Goal: Use online tool/utility: Utilize a website feature to perform a specific function

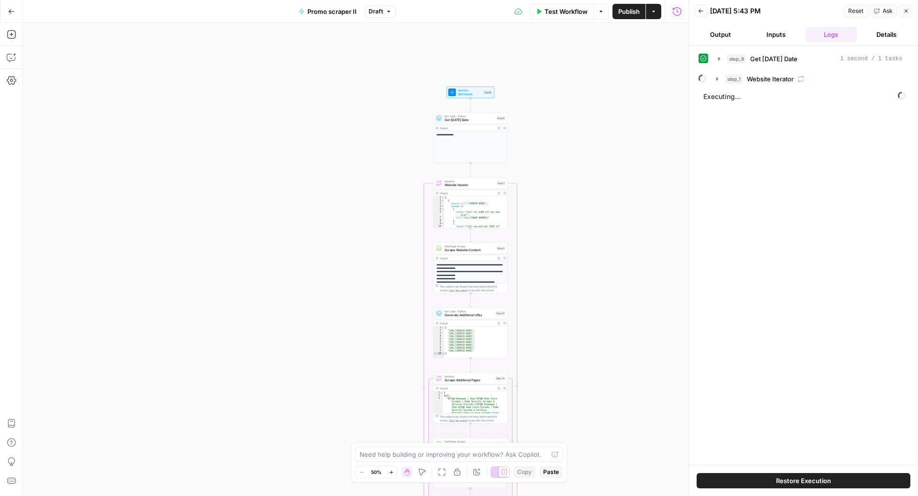
click at [878, 34] on button "Details" at bounding box center [886, 34] width 52 height 15
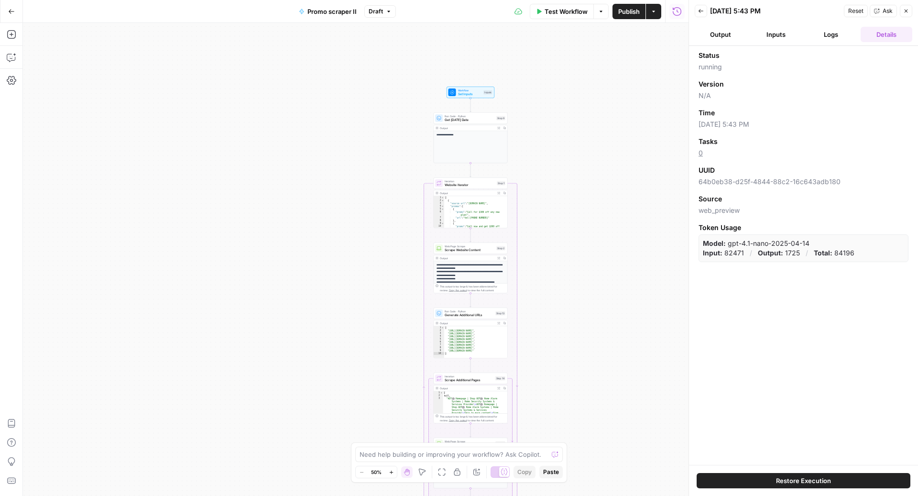
click at [825, 32] on button "Logs" at bounding box center [831, 34] width 52 height 15
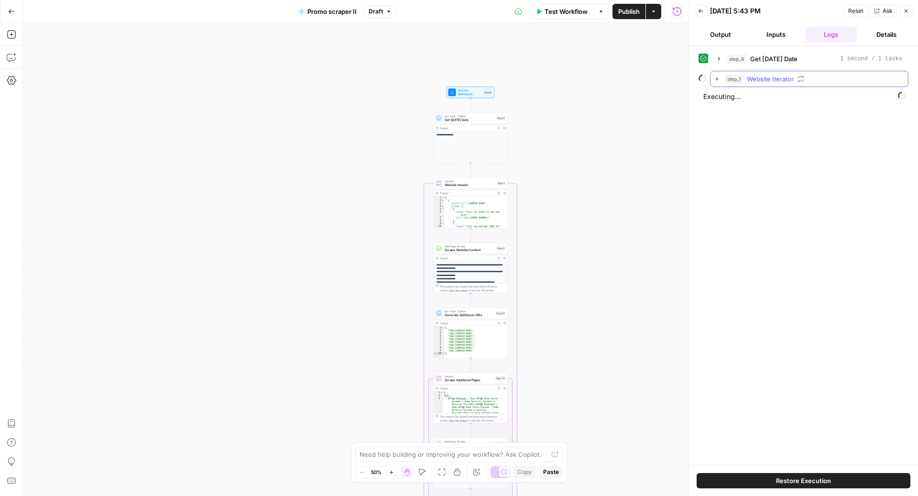
click at [772, 80] on span "Website Iterator" at bounding box center [770, 79] width 47 height 10
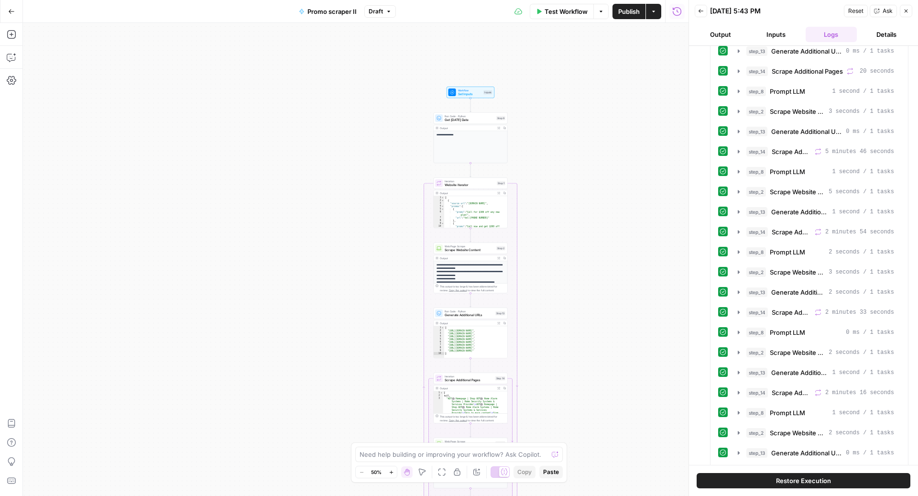
scroll to position [2314, 0]
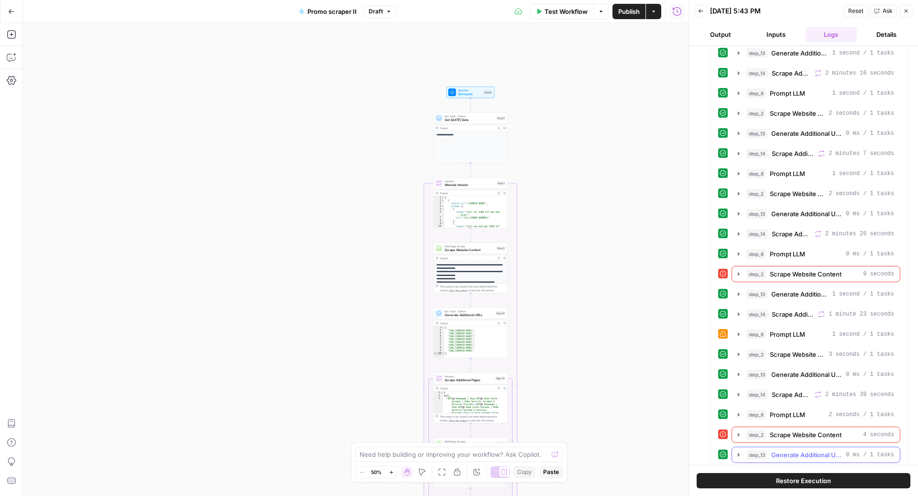
click at [799, 450] on span "Generate Additional URLs" at bounding box center [806, 455] width 71 height 10
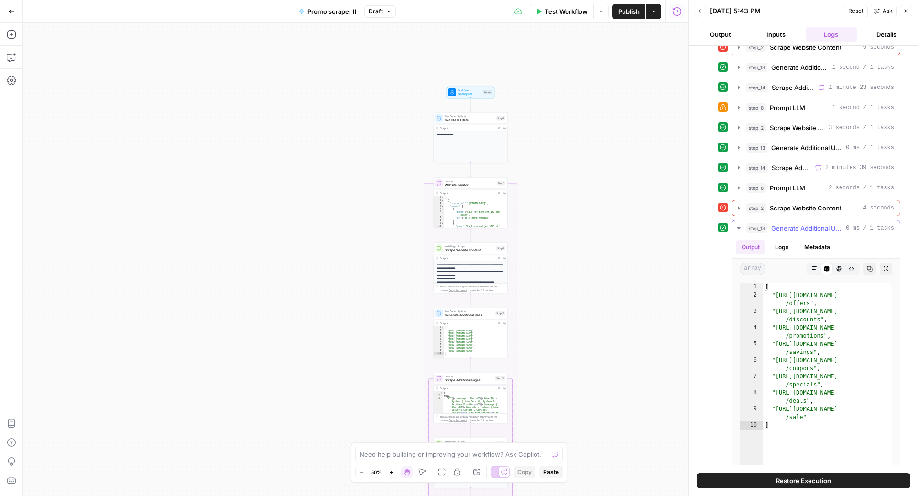
scroll to position [2553, 0]
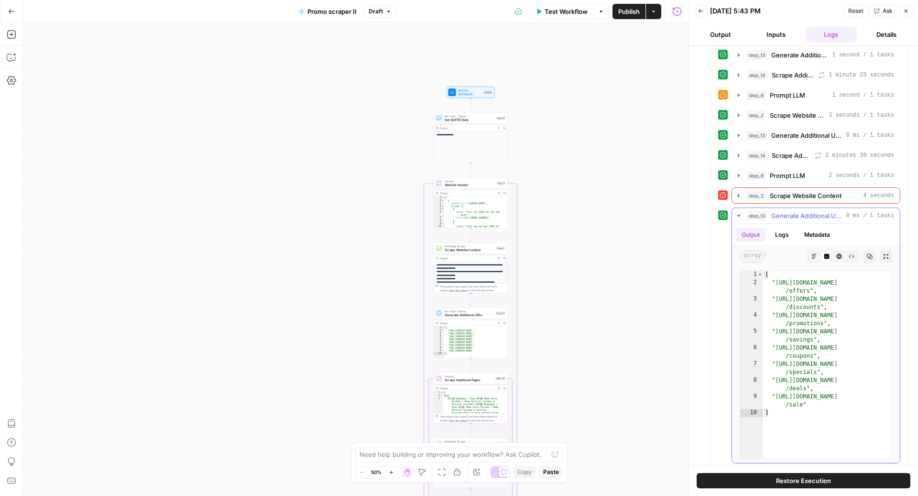
click at [803, 211] on span "Generate Additional URLs" at bounding box center [806, 216] width 71 height 10
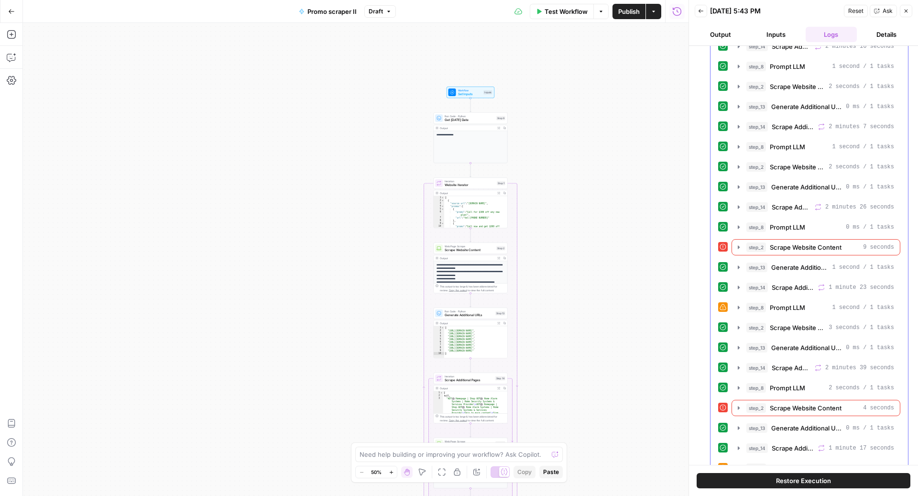
scroll to position [2374, 0]
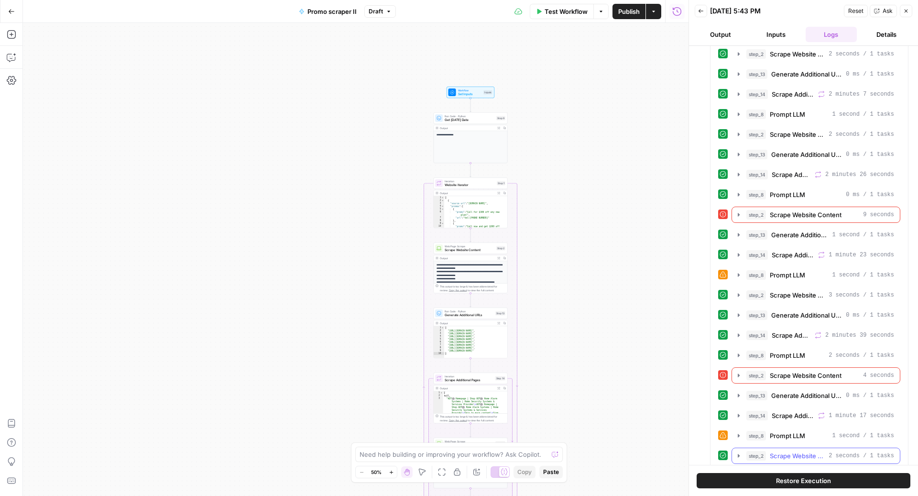
click at [804, 451] on span "Scrape Website Content" at bounding box center [797, 456] width 55 height 10
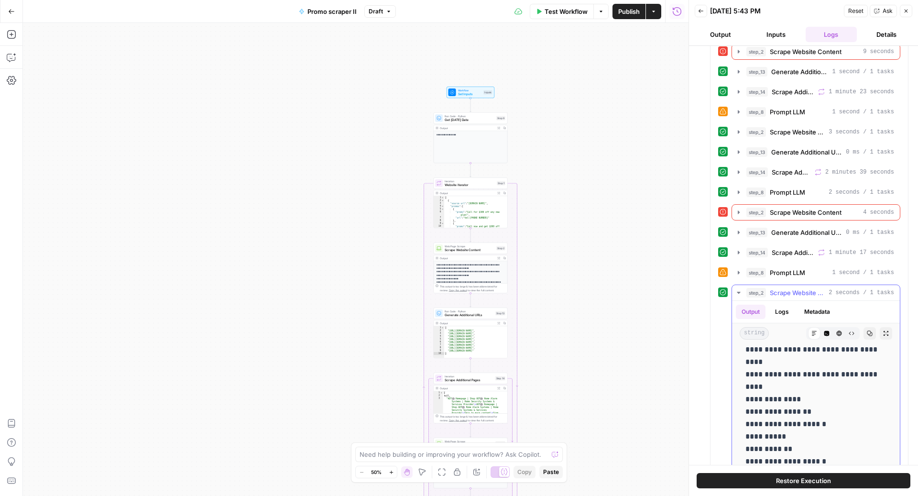
scroll to position [0, 0]
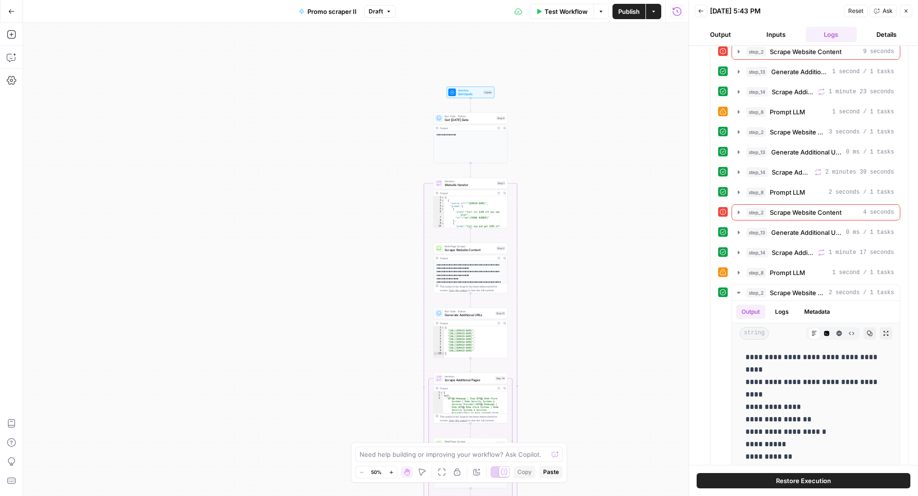
click at [775, 36] on button "Inputs" at bounding box center [776, 34] width 52 height 15
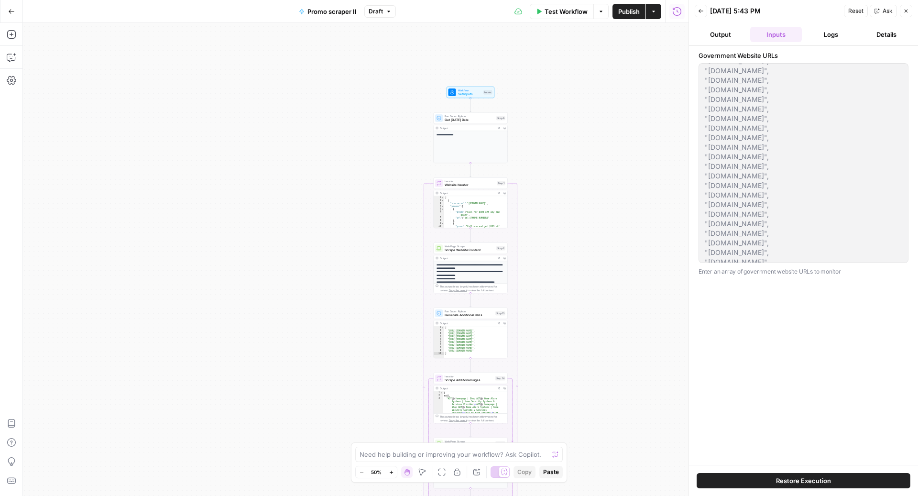
scroll to position [267, 0]
click at [832, 36] on button "Logs" at bounding box center [831, 34] width 52 height 15
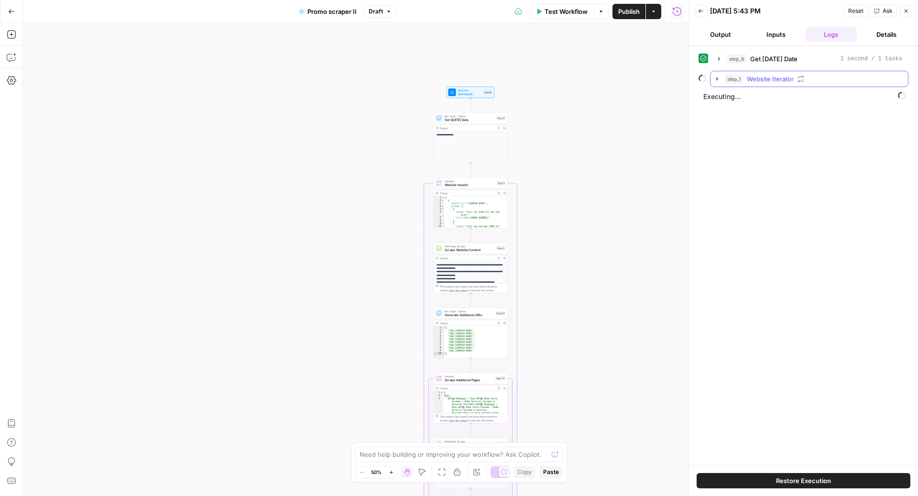
click at [788, 80] on span "Website Iterator" at bounding box center [770, 79] width 47 height 10
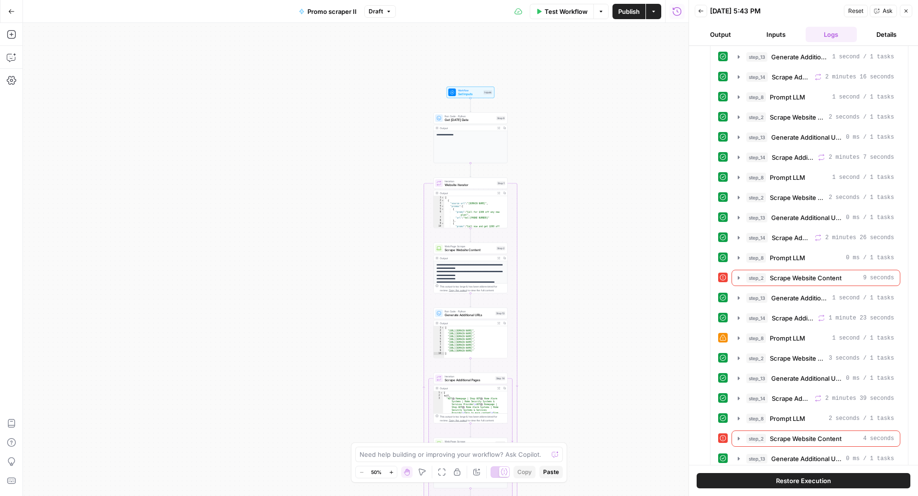
scroll to position [2393, 0]
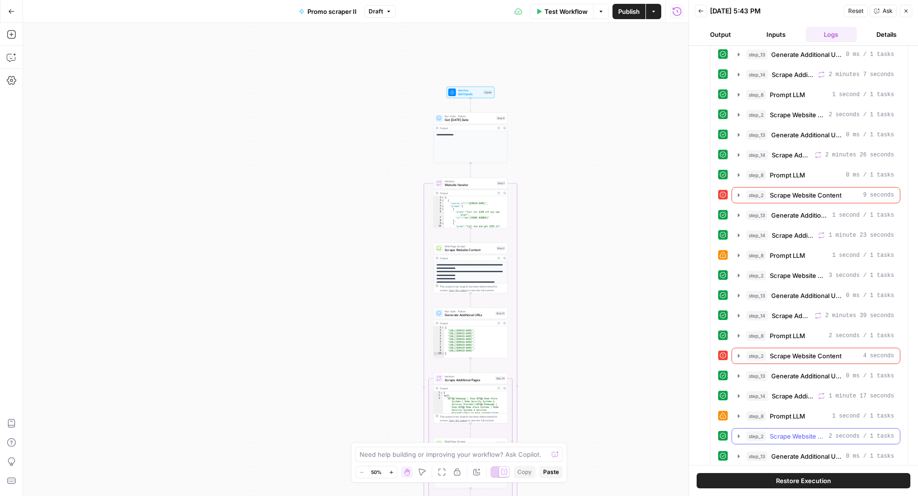
drag, startPoint x: 784, startPoint y: 393, endPoint x: 777, endPoint y: 393, distance: 7.2
click at [784, 431] on span "Scrape Website Content" at bounding box center [797, 436] width 55 height 10
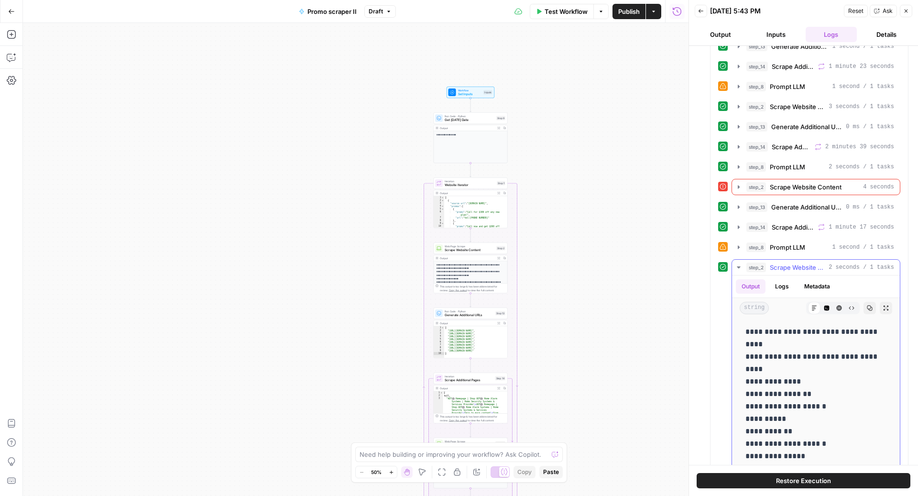
scroll to position [2566, 0]
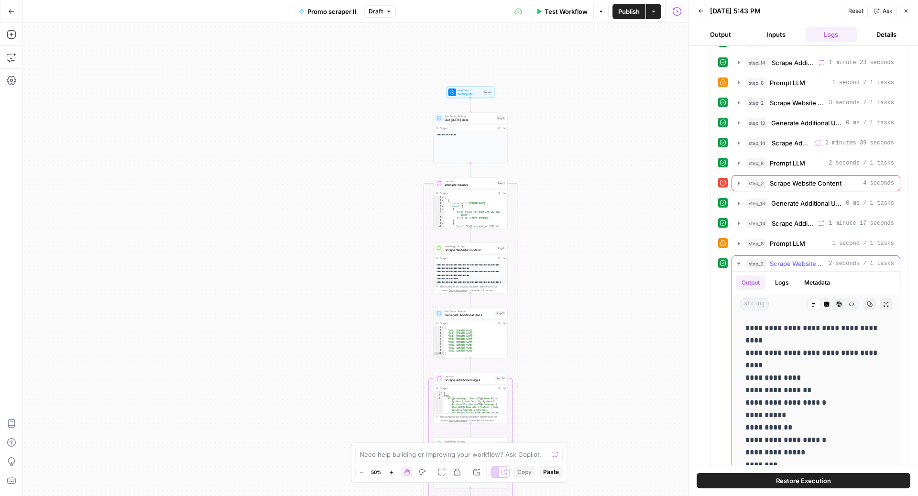
click at [786, 259] on span "Scrape Website Content" at bounding box center [797, 264] width 55 height 10
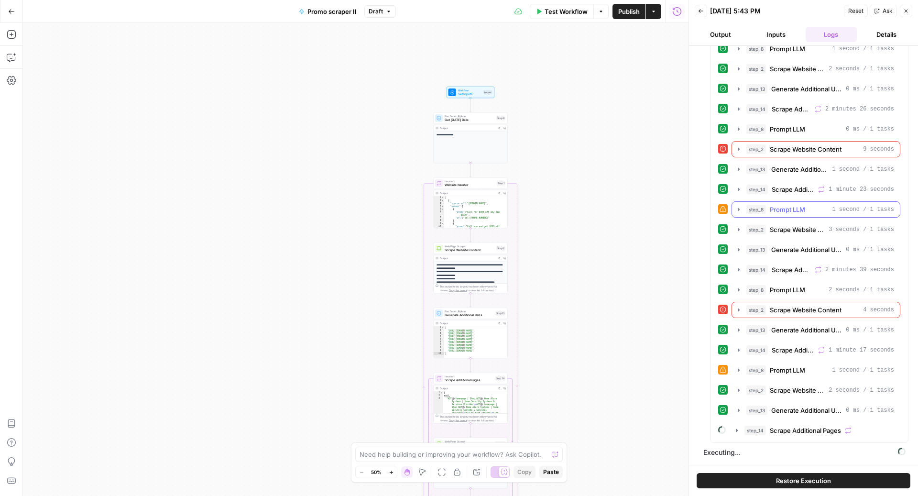
scroll to position [2393, 0]
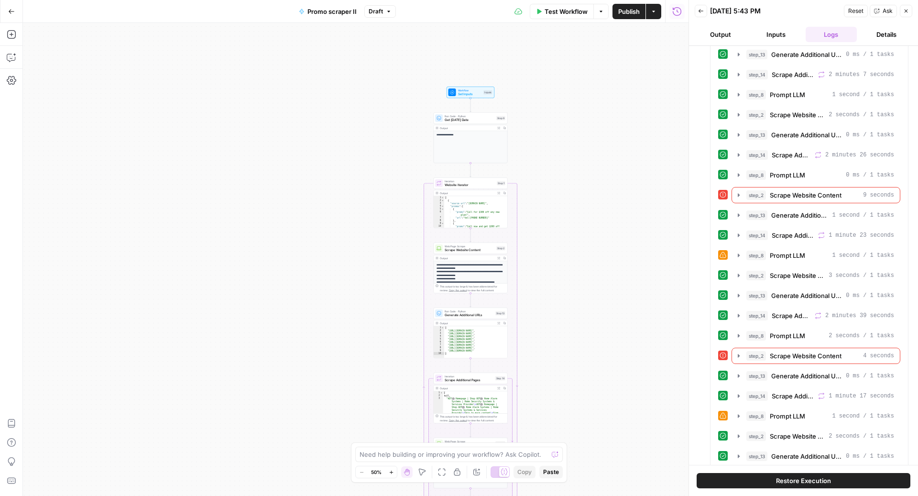
click at [770, 471] on span "Scrape Additional Pages" at bounding box center [805, 476] width 71 height 10
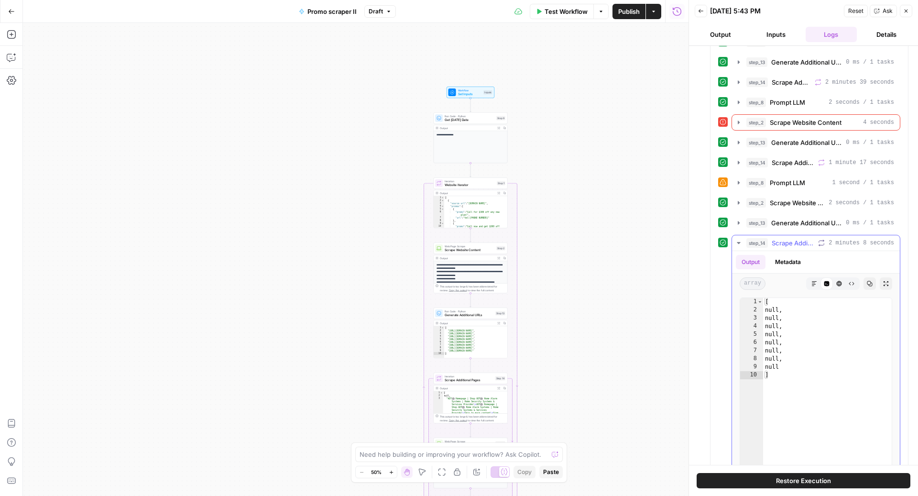
scroll to position [2625, 0]
click at [792, 239] on span "Scrape Additional Pages" at bounding box center [792, 244] width 43 height 10
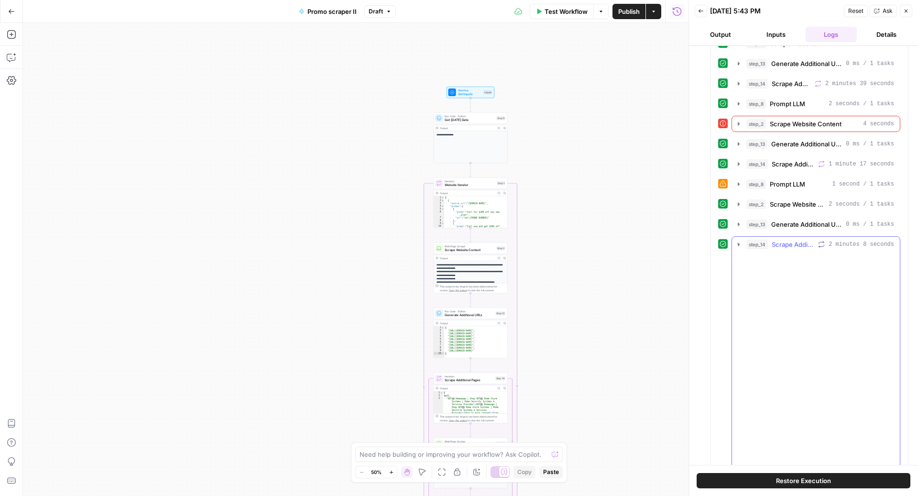
scroll to position [2452, 0]
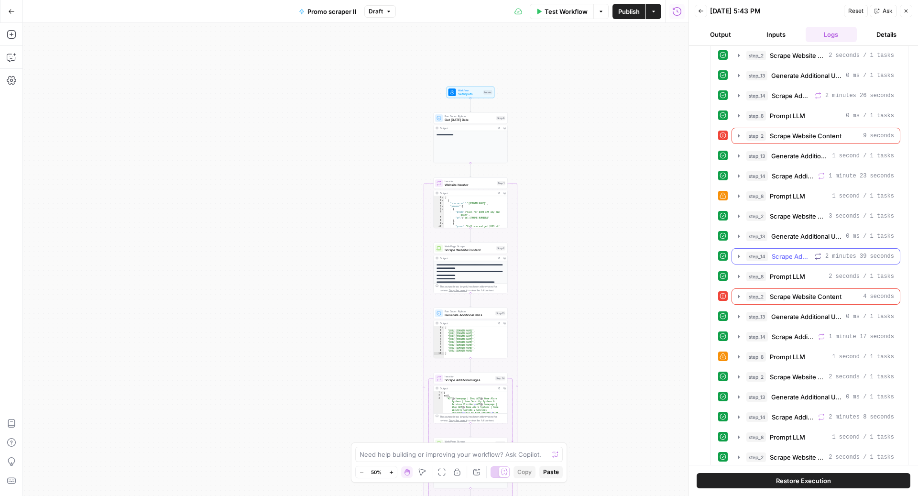
click at [786, 251] on span "Scrape Additional Pages" at bounding box center [790, 256] width 39 height 10
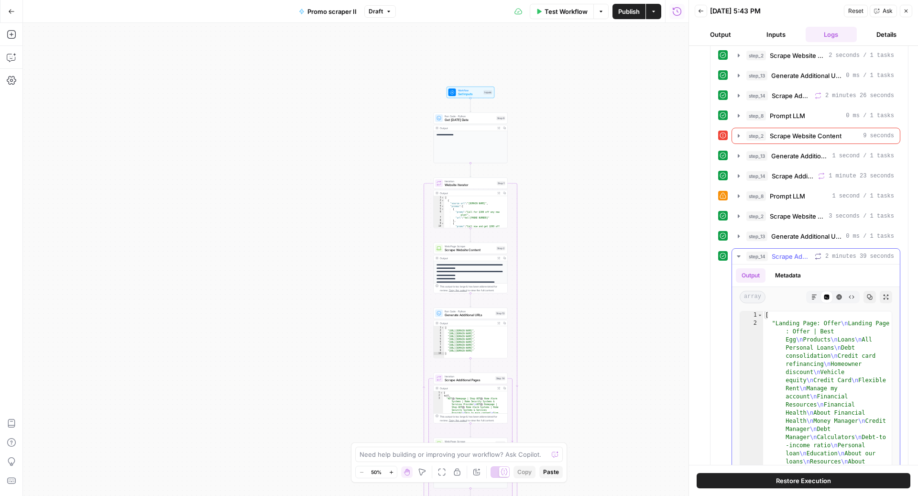
click at [784, 251] on span "Scrape Additional Pages" at bounding box center [790, 256] width 39 height 10
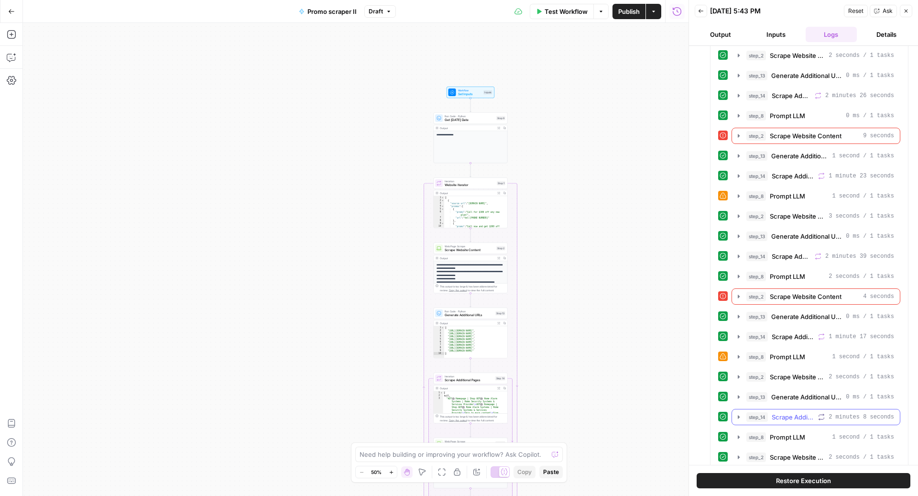
click at [783, 412] on span "Scrape Additional Pages" at bounding box center [792, 417] width 43 height 10
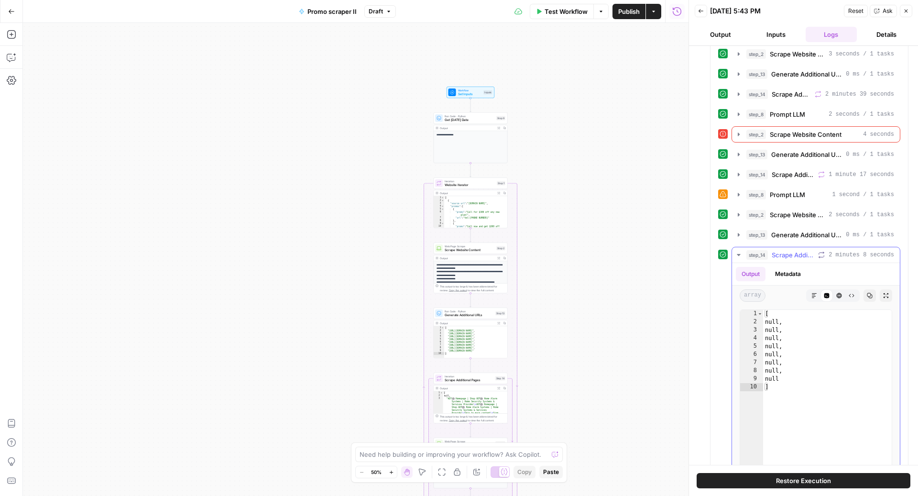
scroll to position [2611, 0]
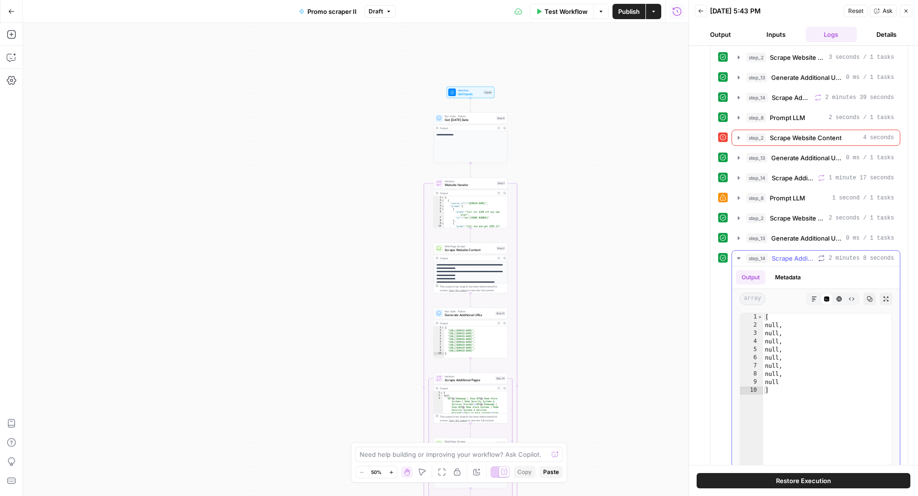
click at [796, 253] on span "Scrape Additional Pages" at bounding box center [792, 258] width 43 height 10
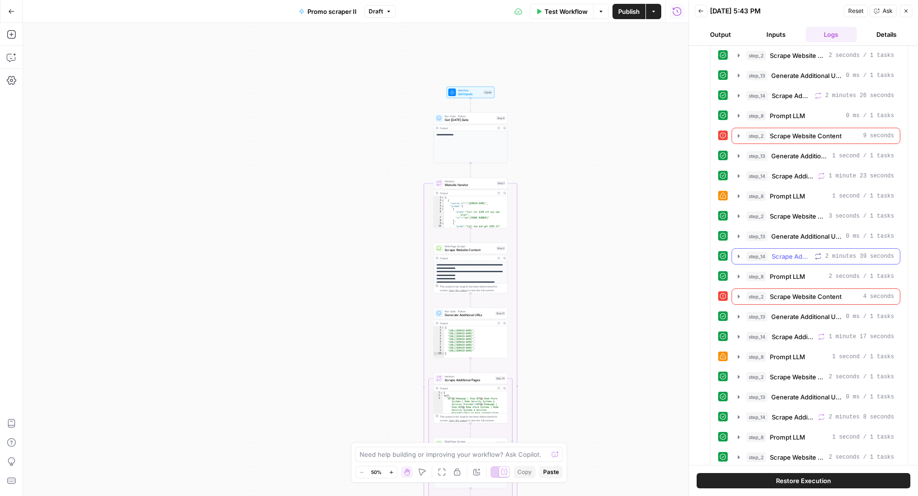
click at [784, 251] on span "Scrape Additional Pages" at bounding box center [790, 256] width 39 height 10
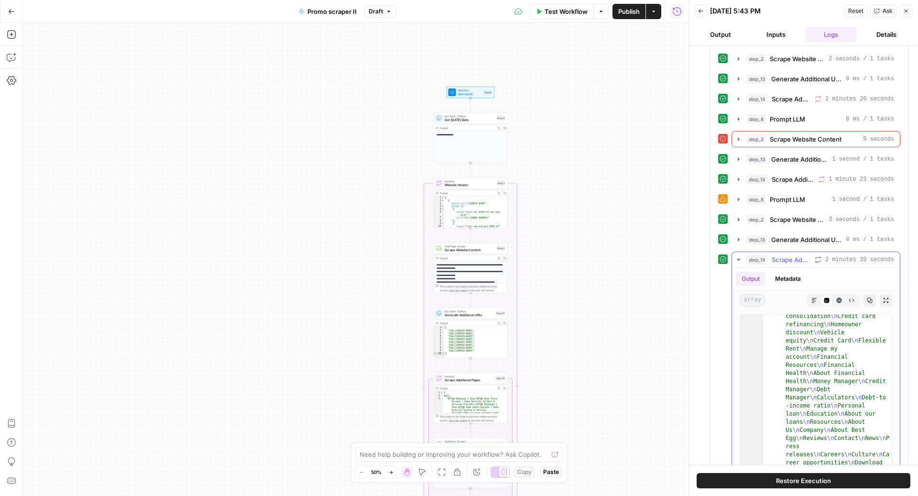
scroll to position [43, 0]
click at [784, 255] on span "Scrape Additional Pages" at bounding box center [790, 260] width 39 height 10
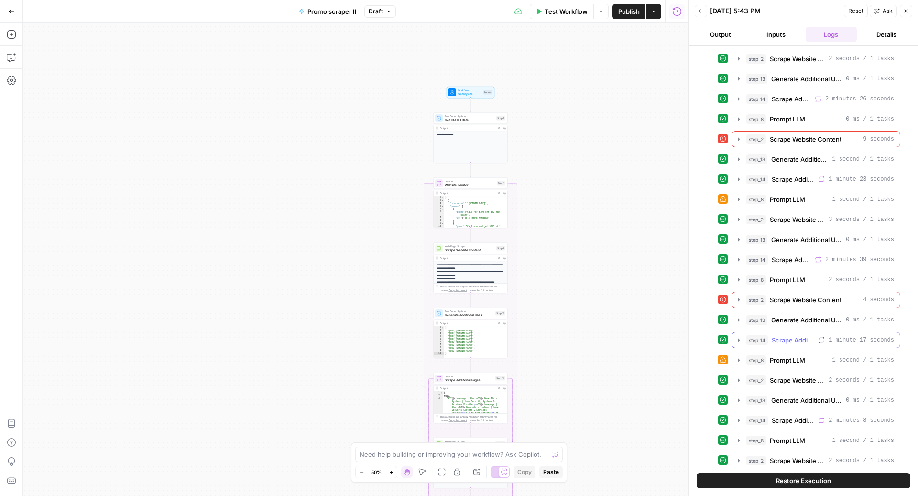
scroll to position [2472, 0]
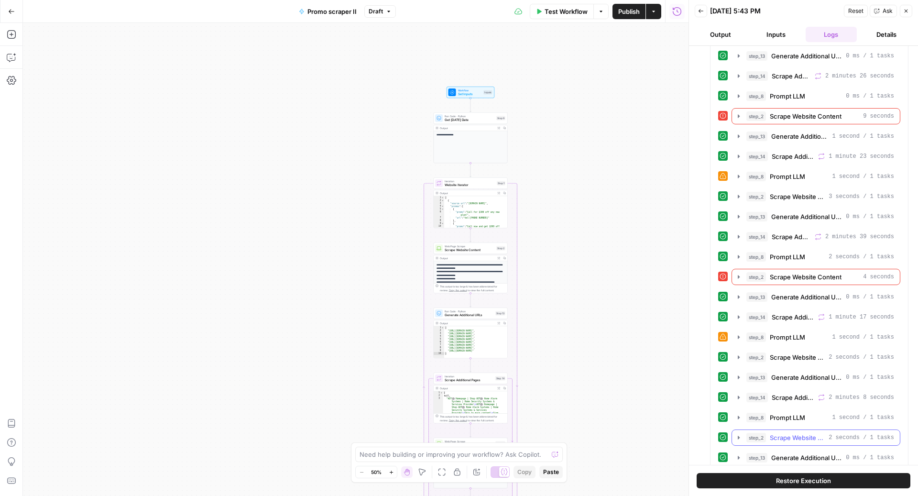
click at [782, 433] on span "Scrape Website Content" at bounding box center [797, 438] width 55 height 10
click at [789, 433] on span "Scrape Website Content" at bounding box center [797, 438] width 55 height 10
click at [780, 473] on span "Scrape Additional Pages" at bounding box center [805, 478] width 71 height 10
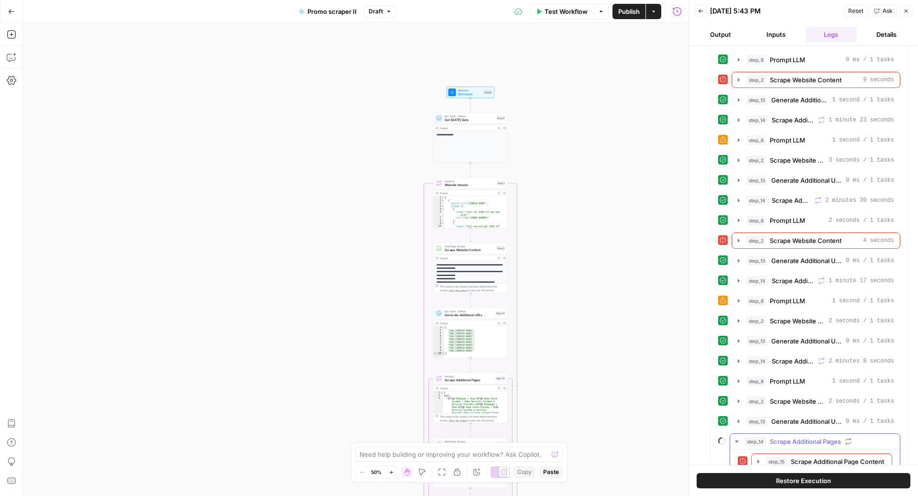
scroll to position [2536, 0]
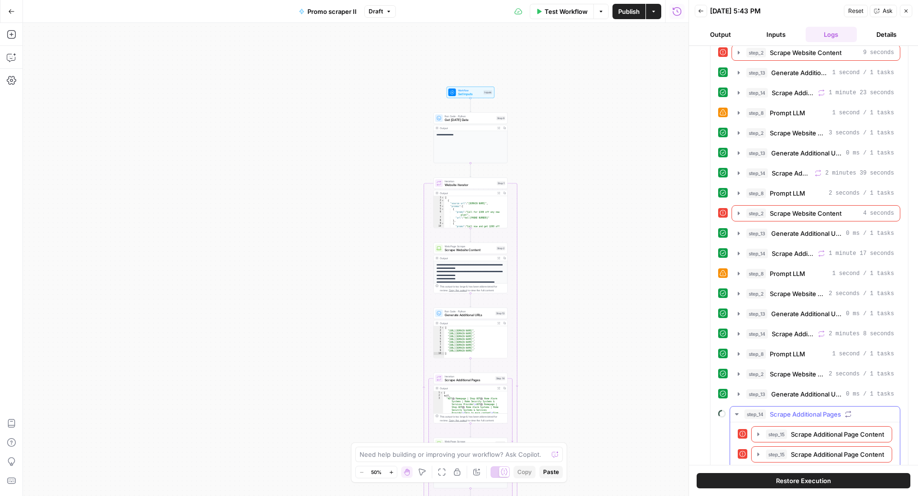
click at [801, 409] on span "Scrape Additional Pages" at bounding box center [805, 414] width 71 height 10
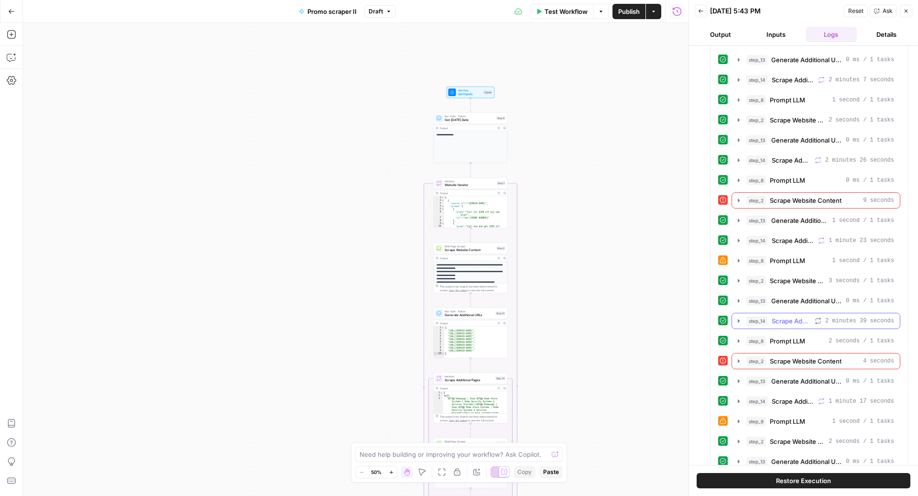
scroll to position [2390, 0]
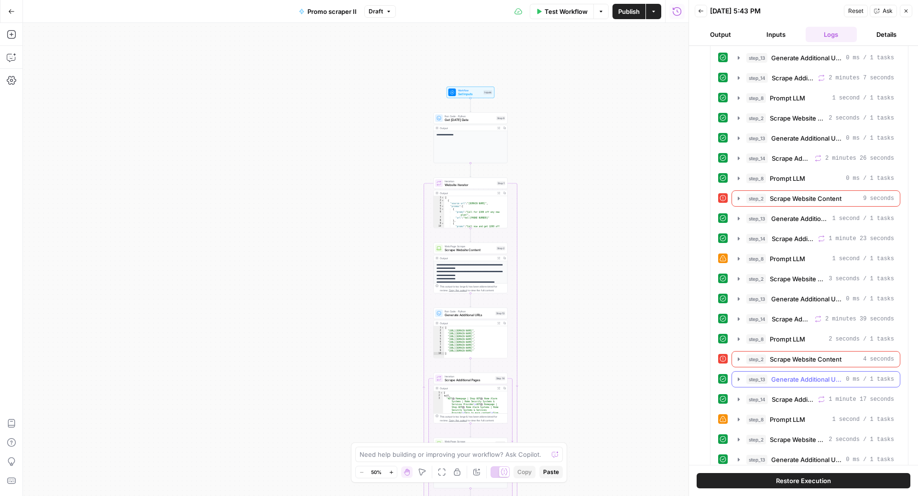
click at [799, 374] on span "Generate Additional URLs" at bounding box center [806, 379] width 71 height 10
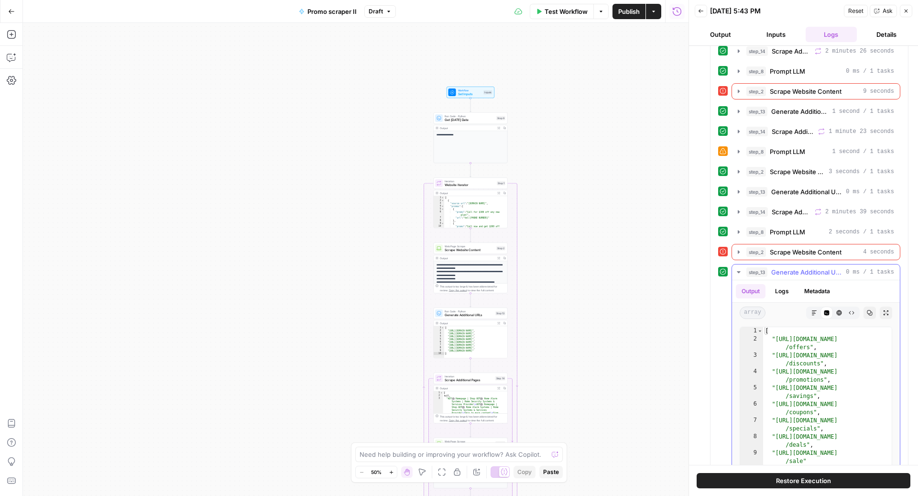
scroll to position [2500, 0]
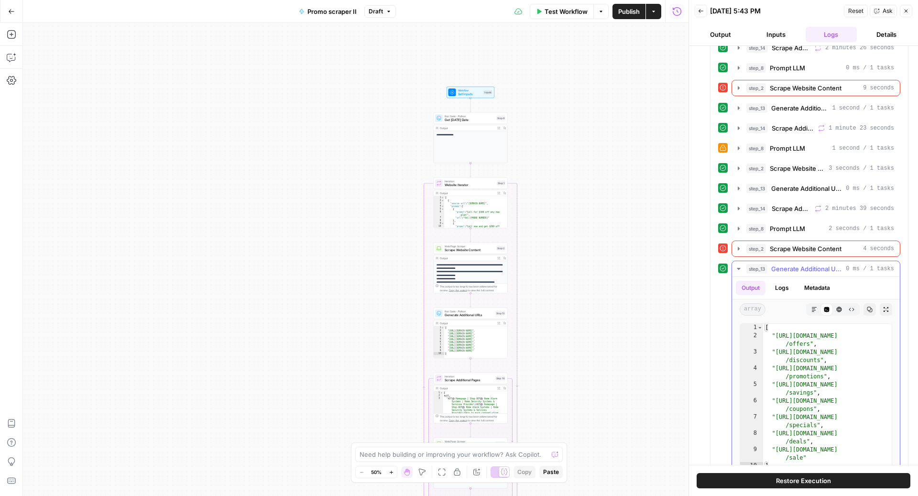
click at [792, 264] on span "Generate Additional URLs" at bounding box center [806, 269] width 71 height 10
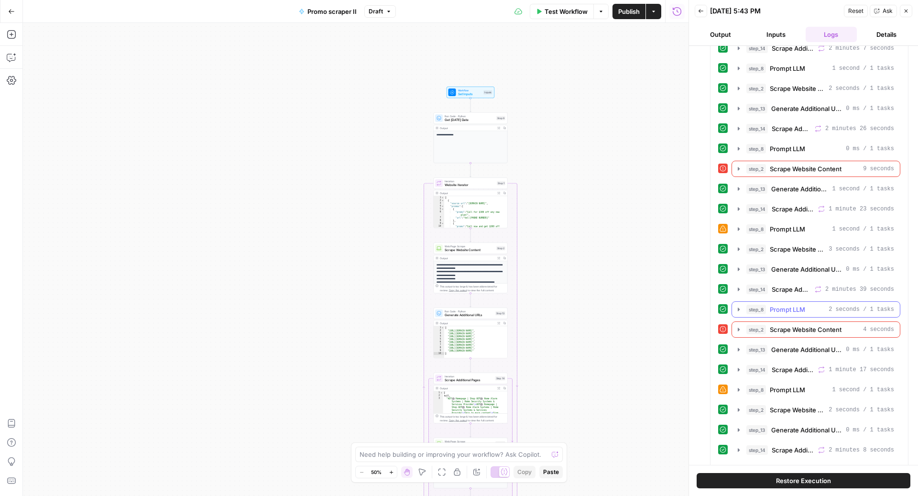
scroll to position [2472, 0]
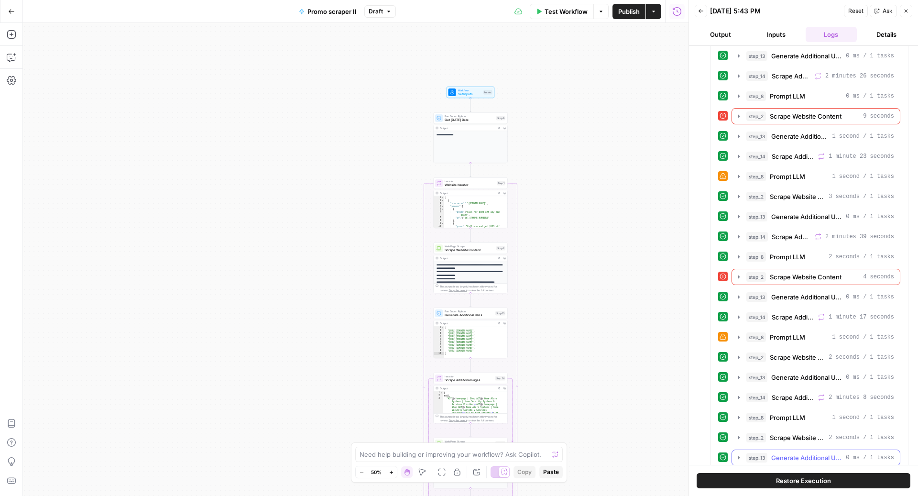
click at [803, 453] on span "Generate Additional URLs" at bounding box center [806, 458] width 71 height 10
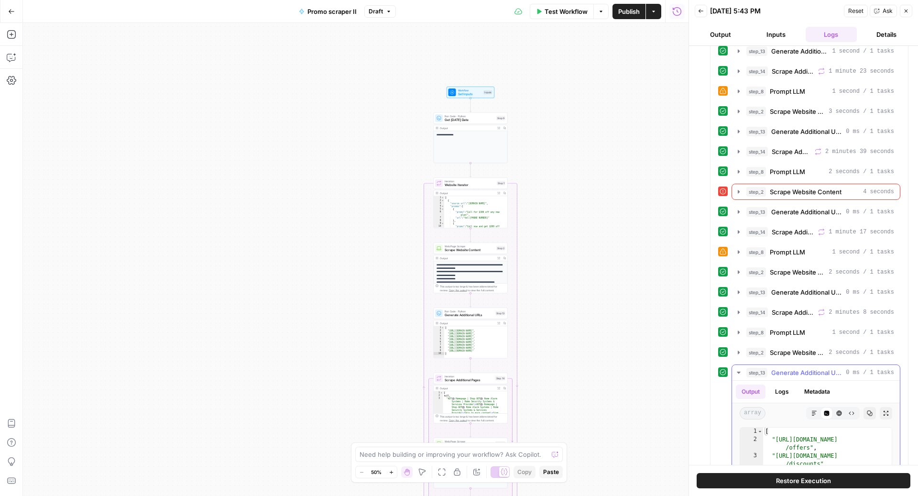
scroll to position [2712, 0]
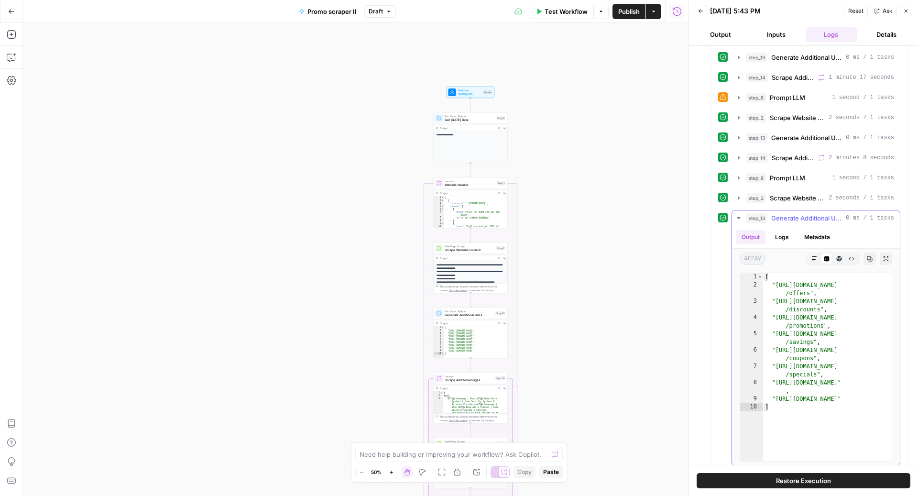
click at [784, 213] on span "Generate Additional URLs" at bounding box center [806, 218] width 71 height 10
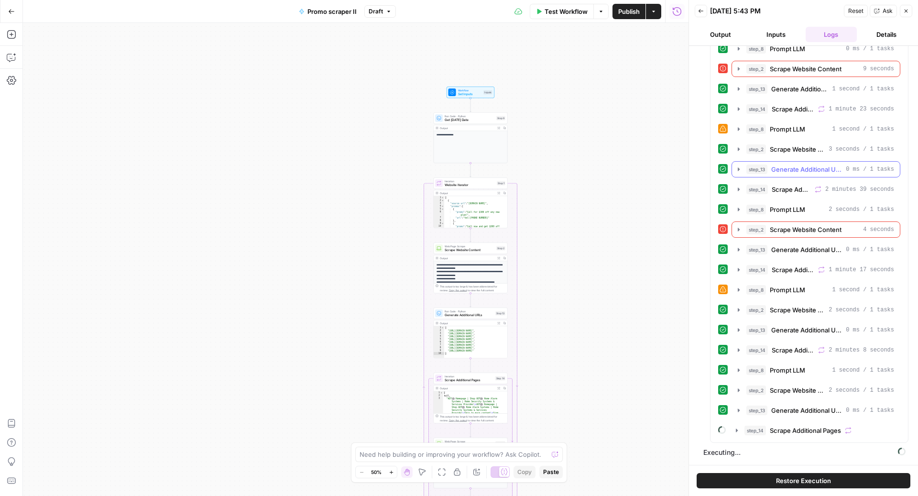
scroll to position [2472, 0]
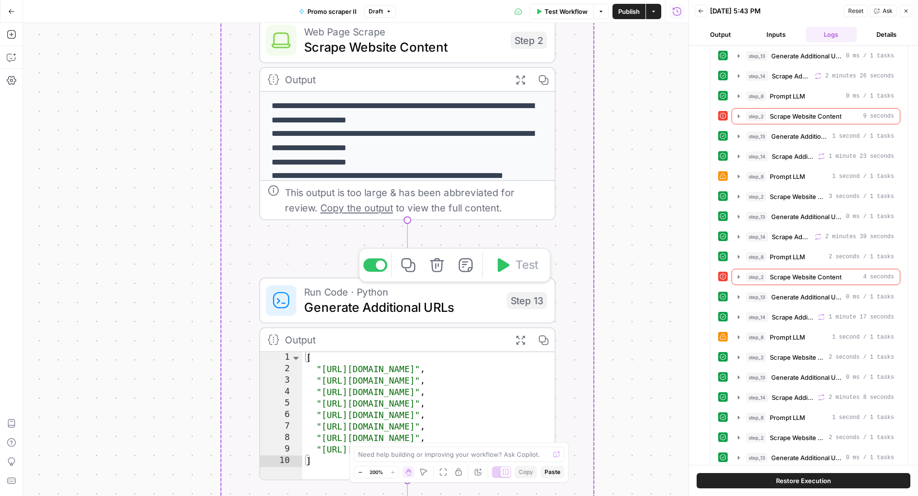
click at [343, 300] on span "Generate Additional URLs" at bounding box center [401, 306] width 195 height 19
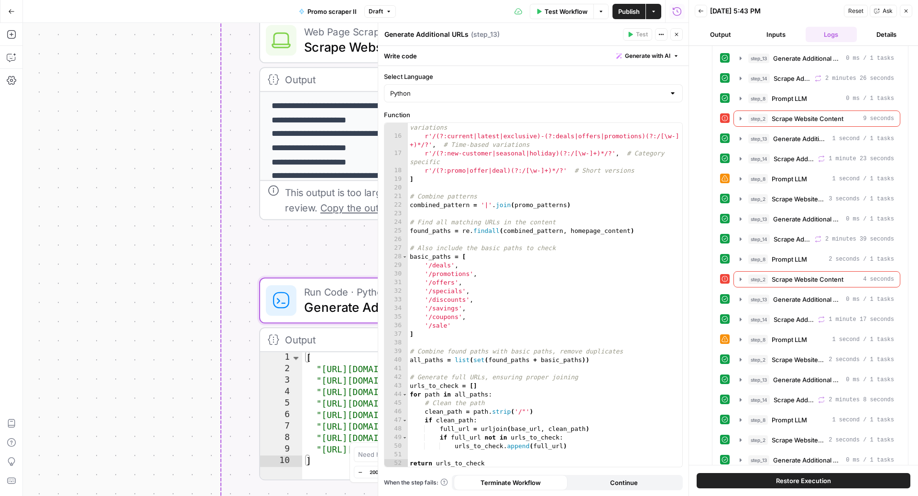
scroll to position [2949, 0]
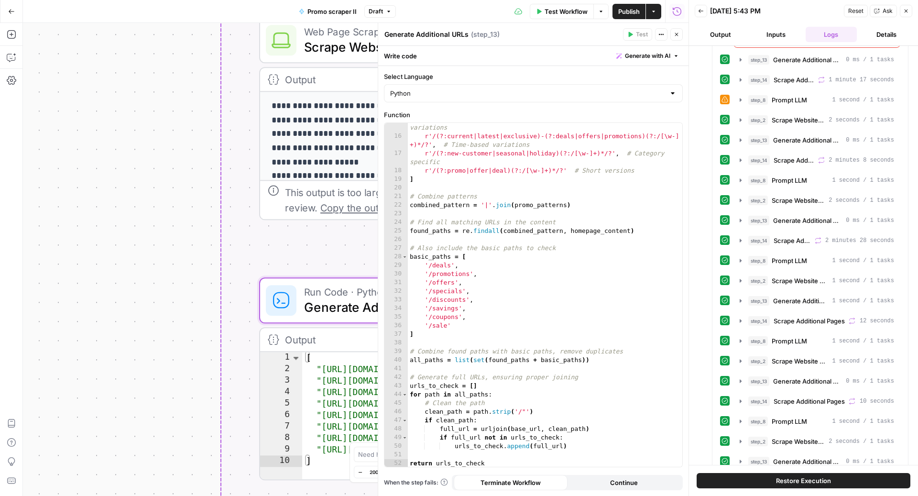
click at [882, 41] on button "Details" at bounding box center [886, 34] width 52 height 15
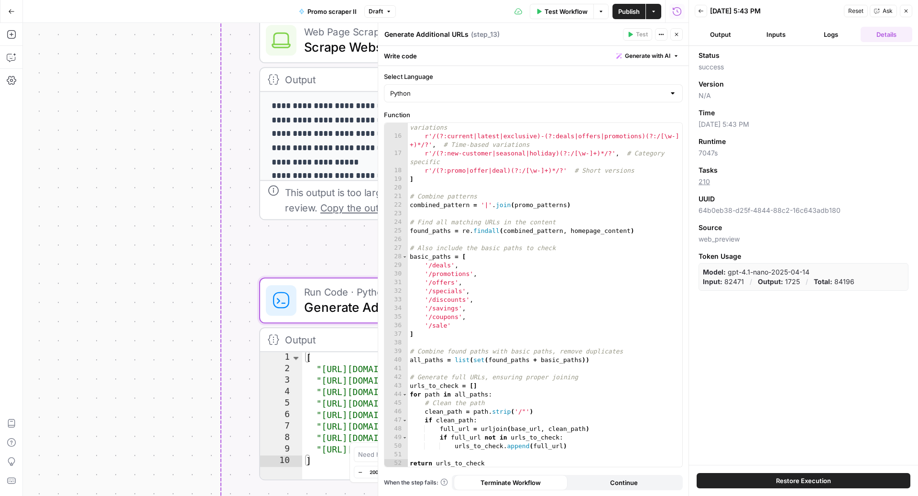
scroll to position [0, 0]
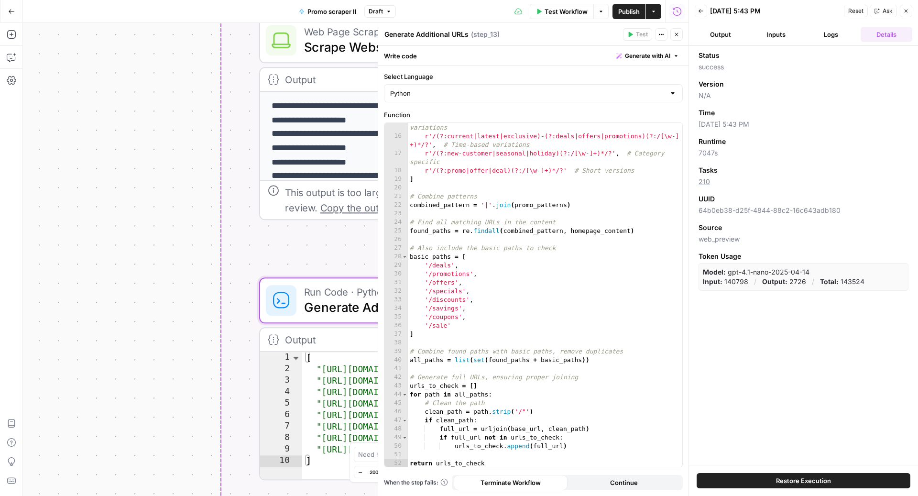
click at [832, 37] on button "Logs" at bounding box center [831, 34] width 52 height 15
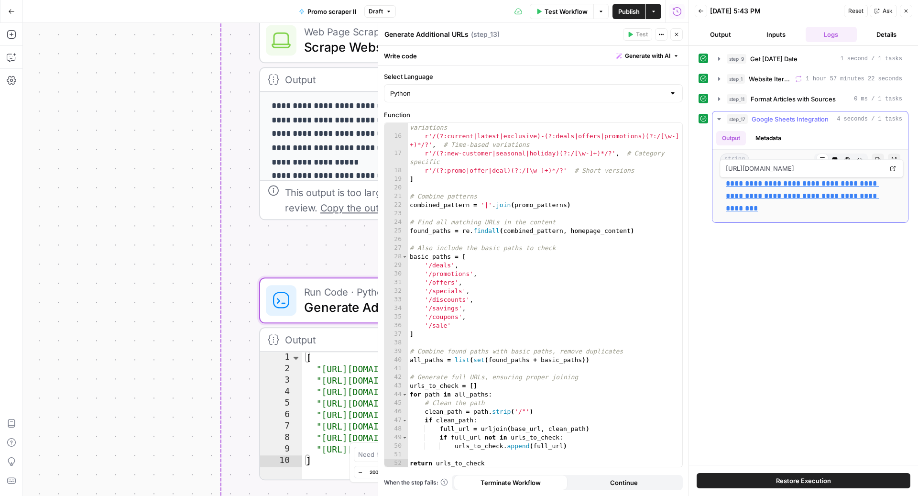
click at [779, 195] on link "**********" at bounding box center [802, 196] width 153 height 32
